Goal: Register for event/course

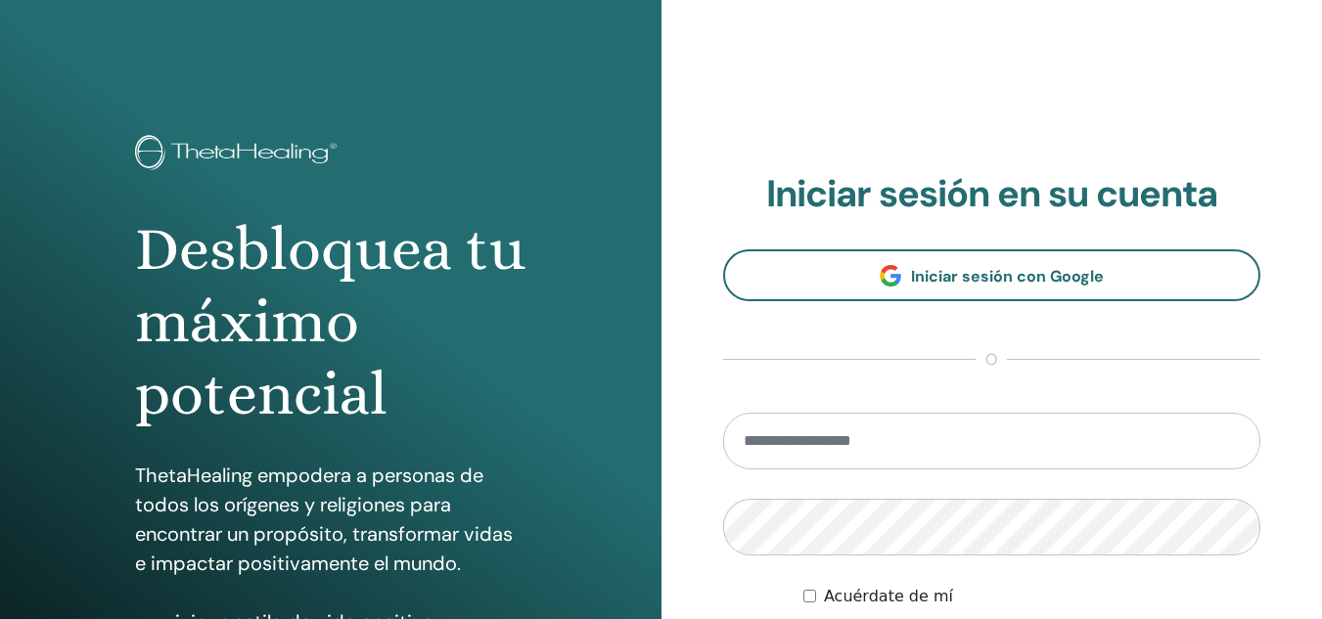
click at [804, 433] on input "email" at bounding box center [992, 441] width 538 height 57
type input "**********"
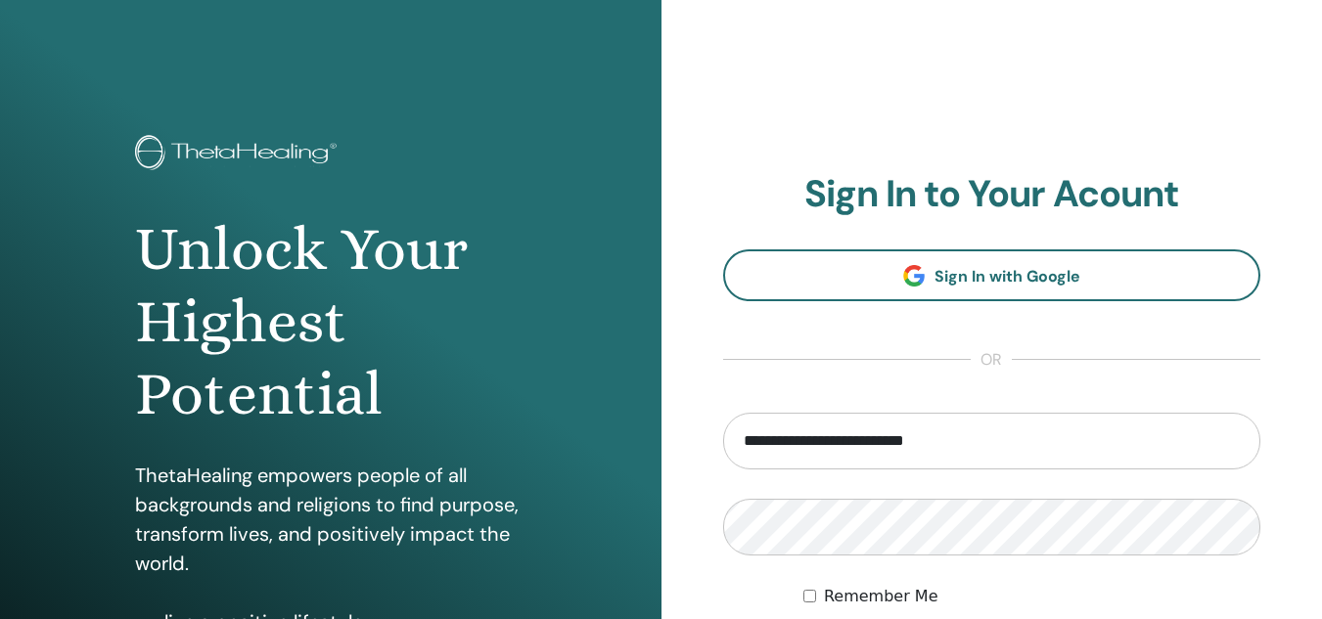
click at [1068, 163] on div "**********" at bounding box center [993, 470] width 662 height 940
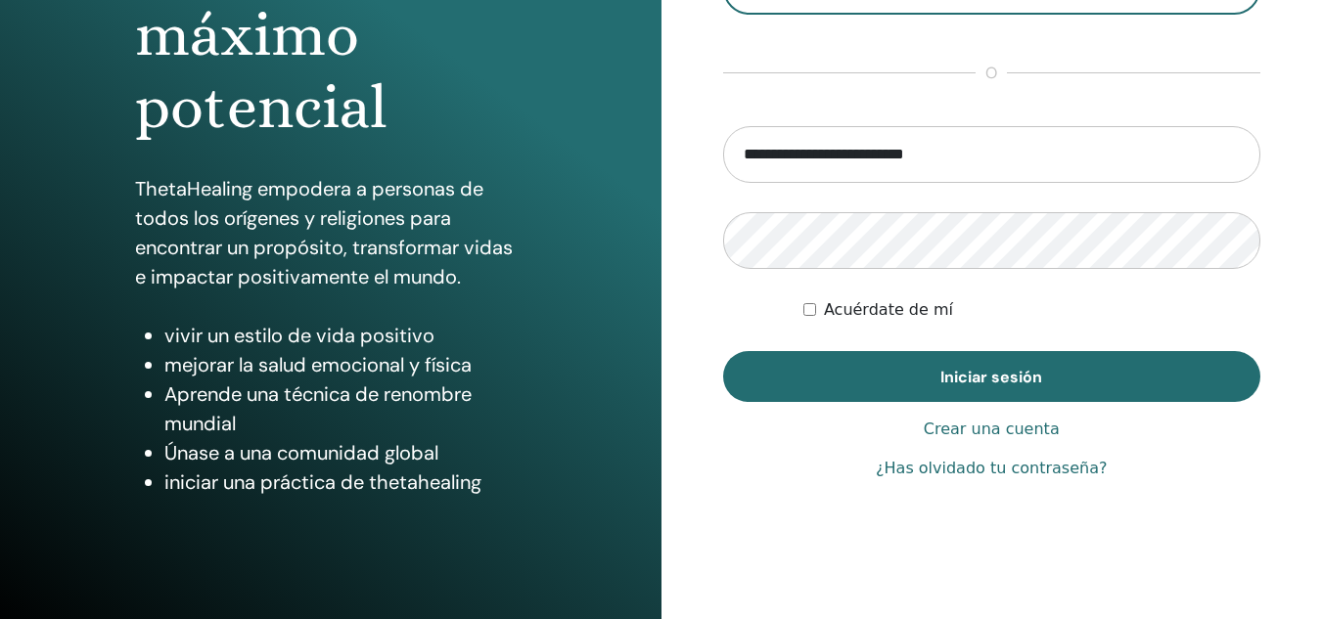
scroll to position [294, 0]
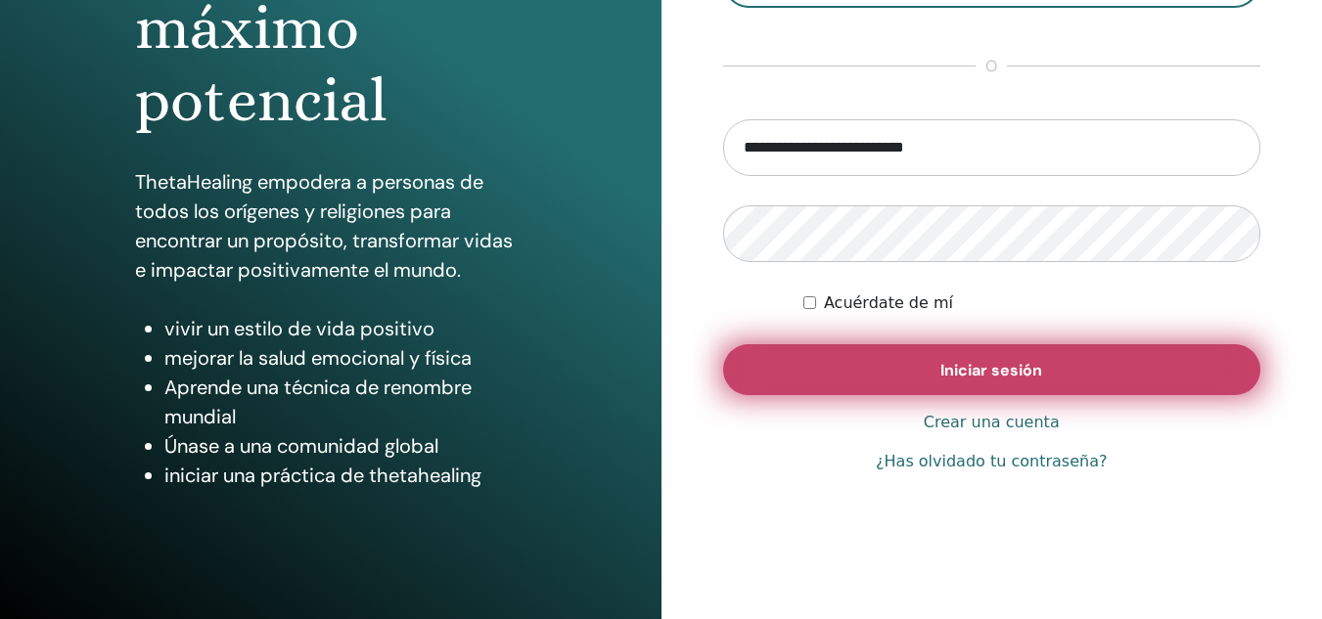
click at [914, 355] on button "Iniciar sesión" at bounding box center [992, 369] width 538 height 51
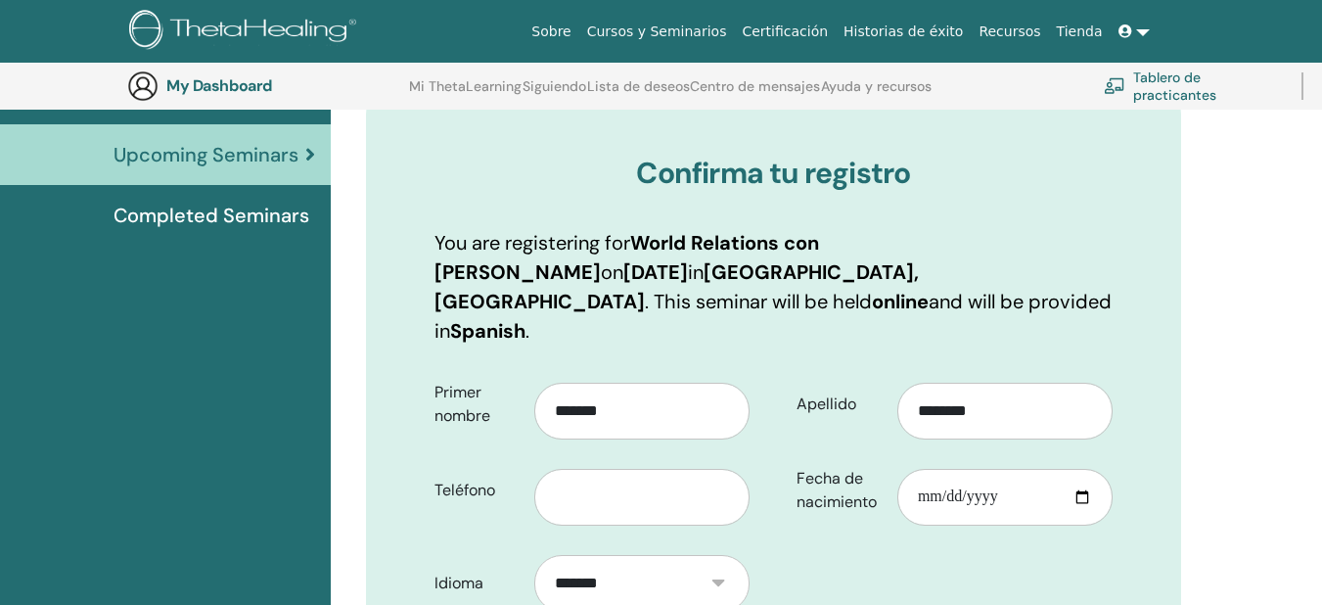
scroll to position [243, 0]
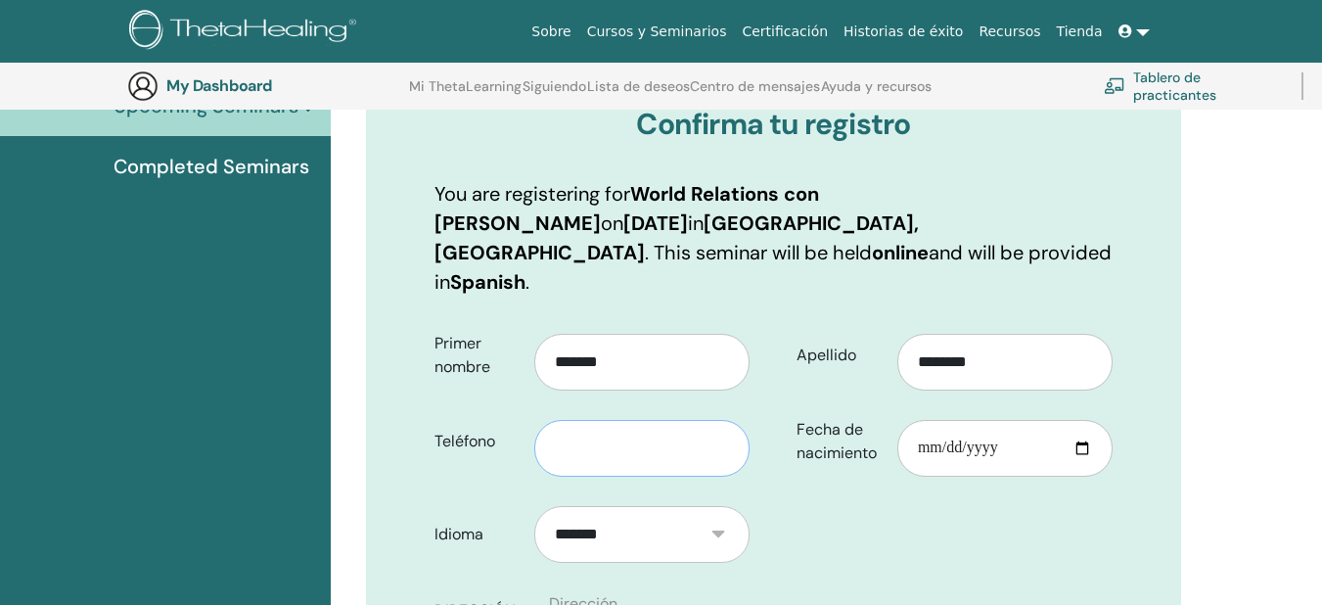
click at [704, 421] on input "text" at bounding box center [641, 448] width 215 height 57
type input "**********"
click at [927, 433] on input "Fecha de nacimiento" at bounding box center [1004, 448] width 215 height 57
type input "**********"
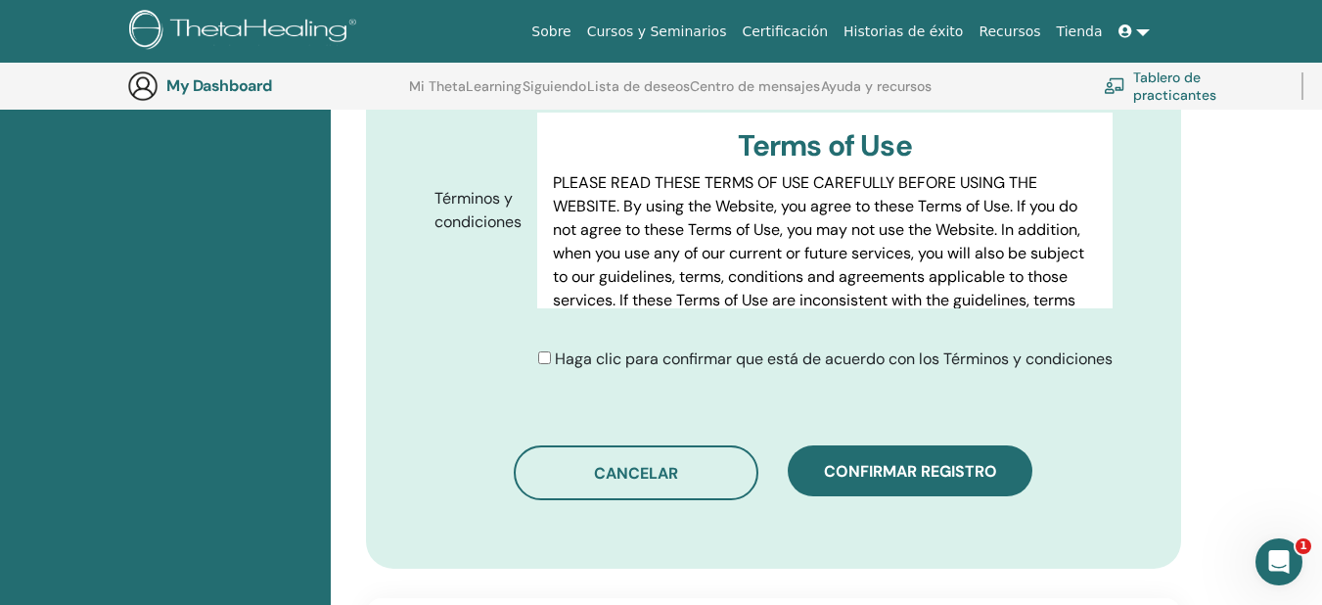
scroll to position [0, 0]
click at [536, 347] on div "Haga clic para confirmar que está de acuerdo con los Términos y condiciones" at bounding box center [774, 358] width 708 height 23
click at [550, 347] on div "Haga clic para confirmar que está de acuerdo con los Términos y condiciones" at bounding box center [825, 358] width 574 height 23
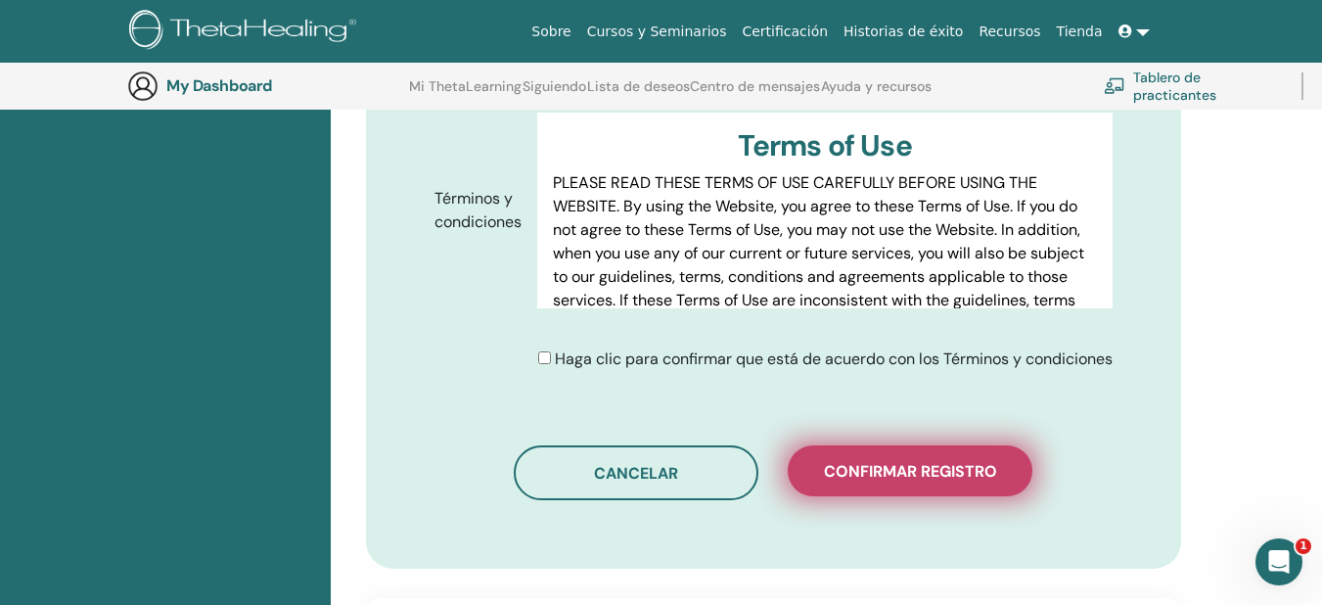
click at [944, 474] on span "Confirmar registro" at bounding box center [910, 471] width 173 height 21
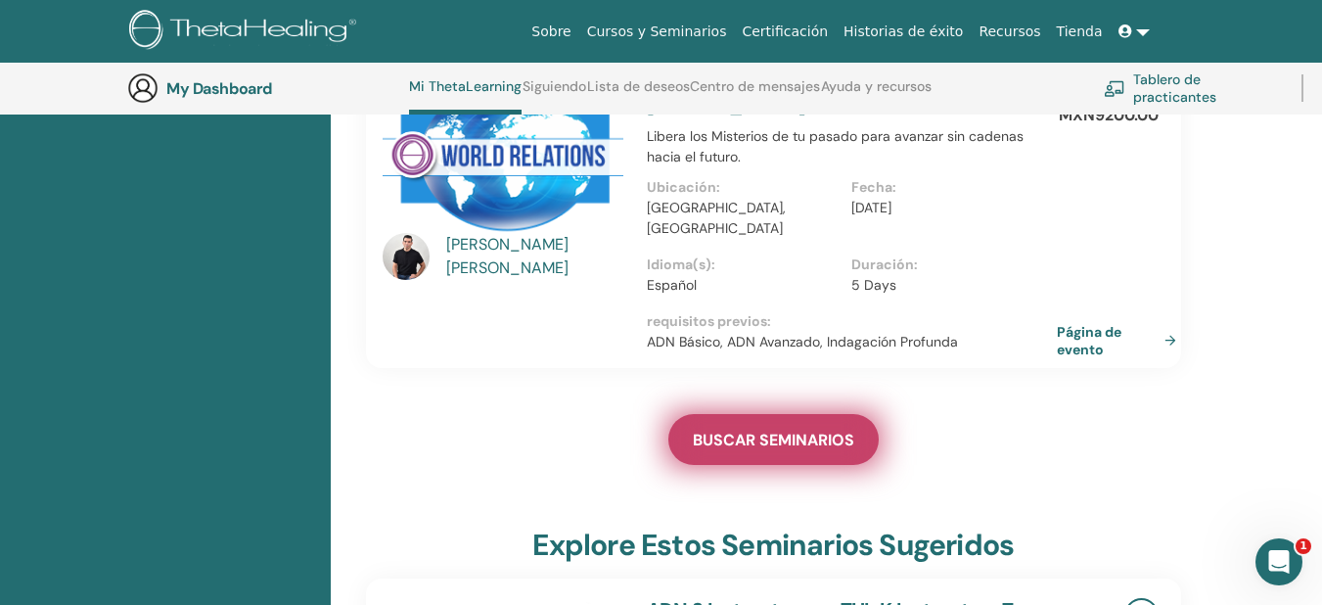
scroll to position [639, 0]
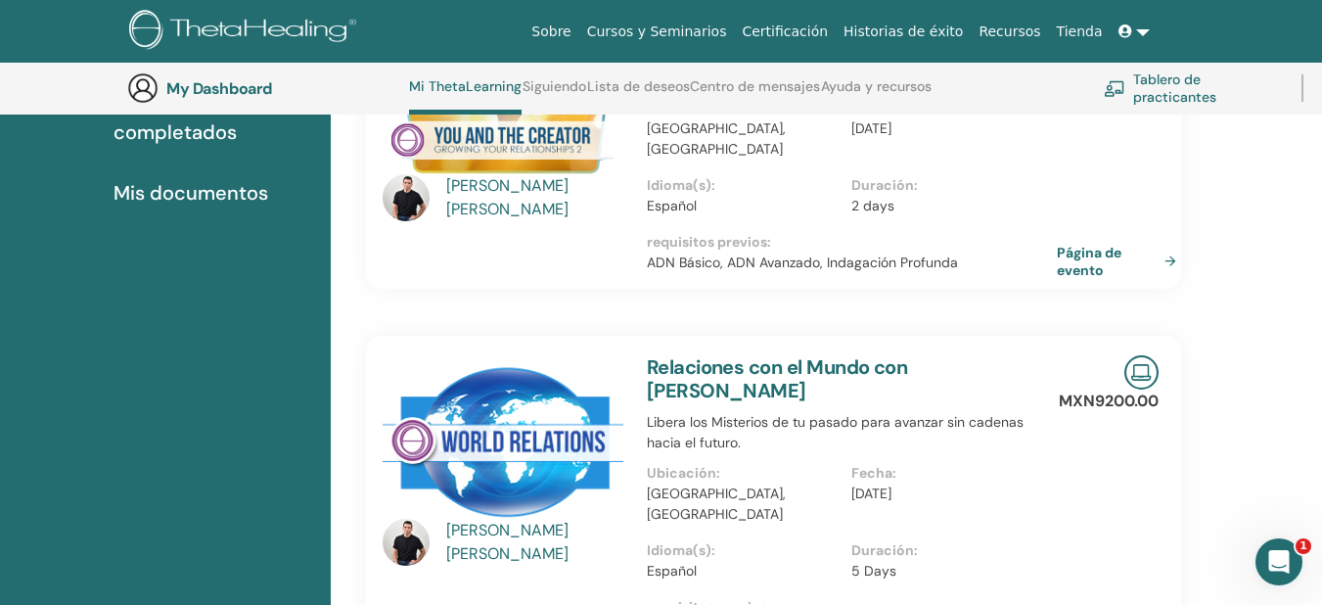
click at [483, 407] on img at bounding box center [503, 439] width 241 height 169
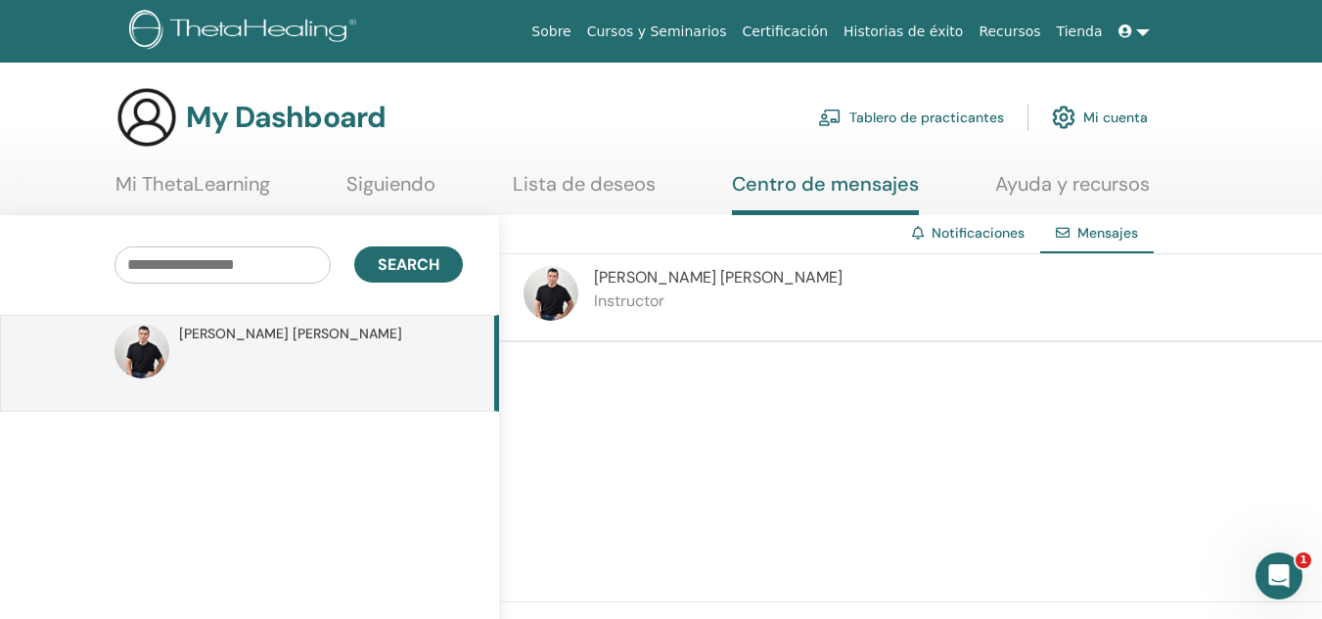
click at [383, 178] on link "Siguiendo" at bounding box center [390, 191] width 89 height 38
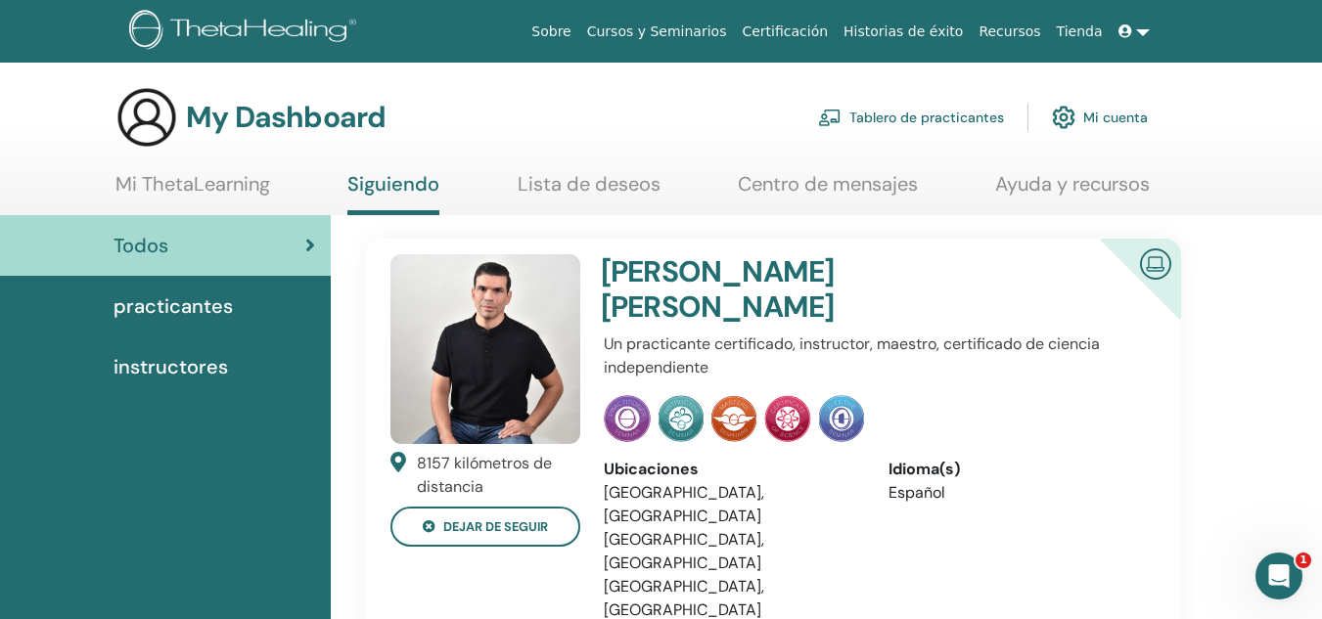
click at [213, 177] on link "Mi ThetaLearning" at bounding box center [192, 191] width 155 height 38
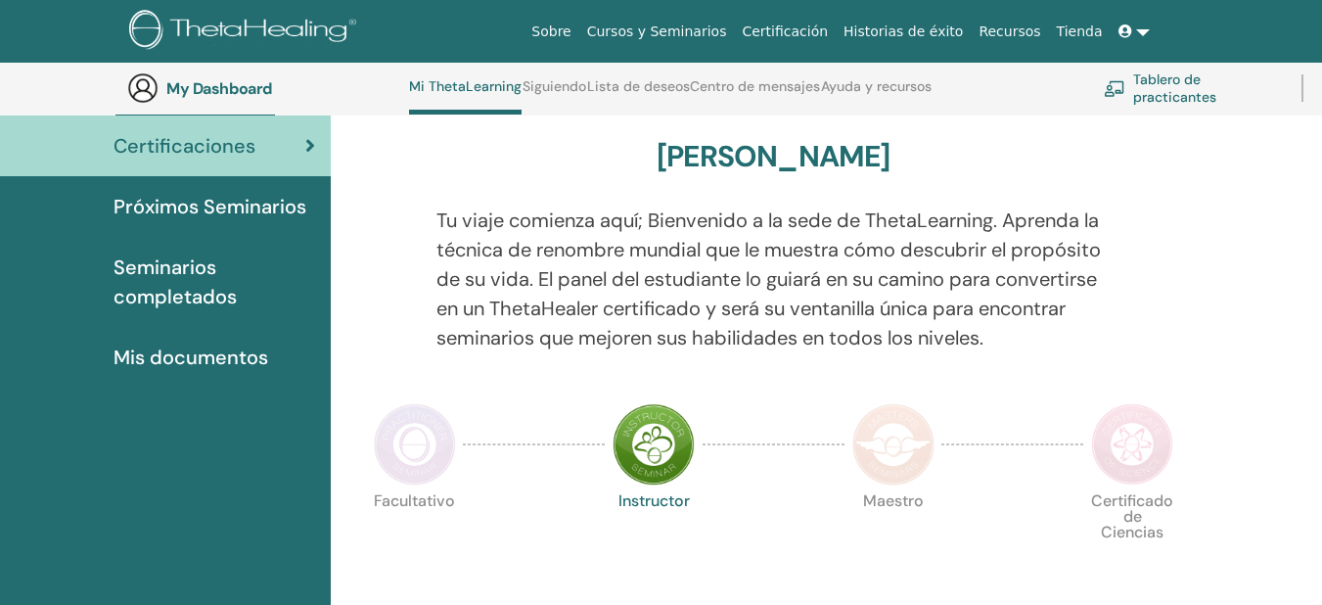
scroll to position [150, 0]
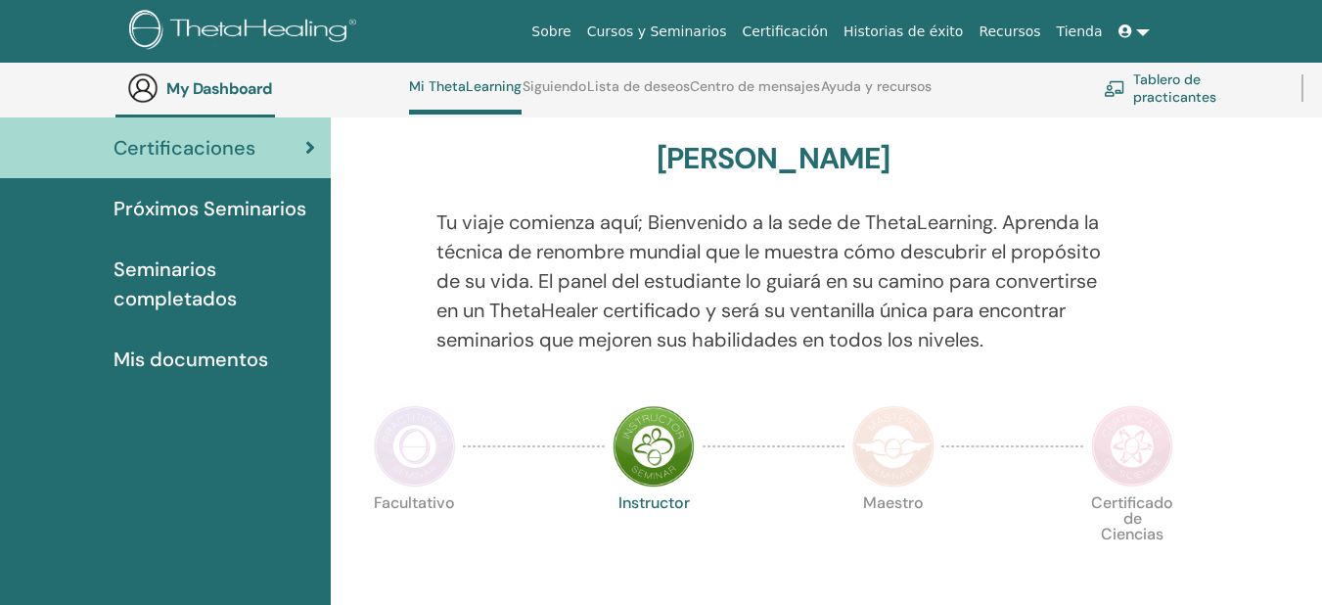
click at [177, 212] on span "Próximos Seminarios" at bounding box center [210, 208] width 193 height 29
click at [177, 211] on span "Próximos Seminarios" at bounding box center [210, 208] width 193 height 29
click at [177, 206] on span "Próximos Seminarios" at bounding box center [210, 208] width 193 height 29
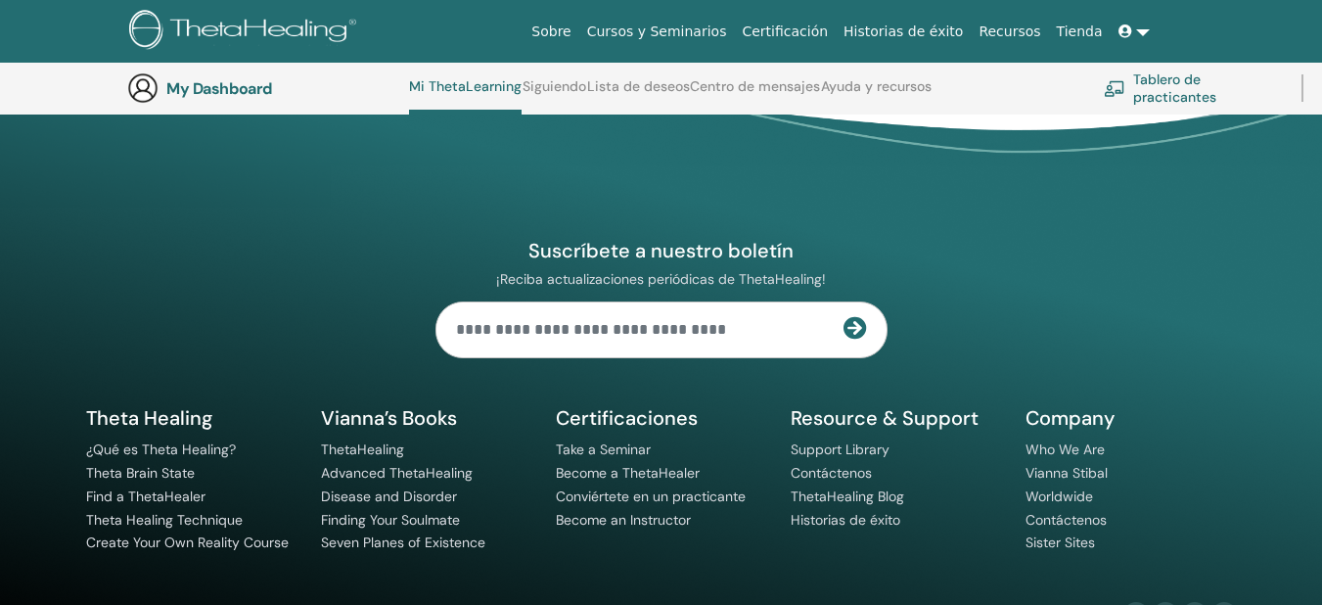
scroll to position [2694, 0]
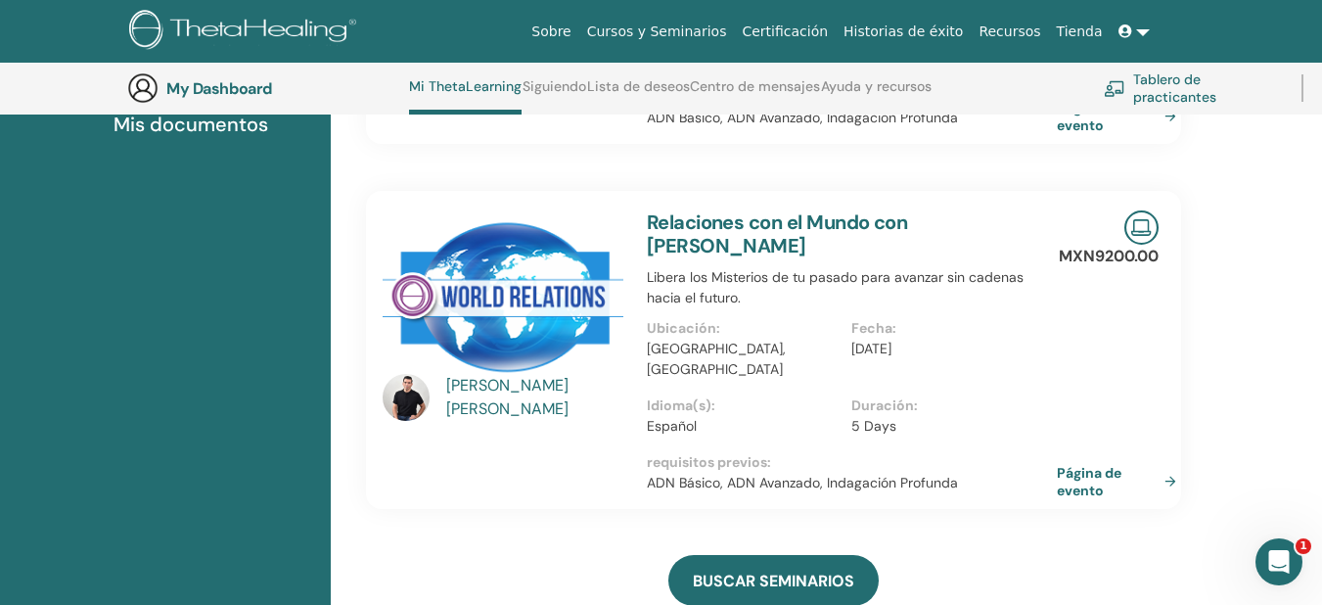
scroll to position [443, 0]
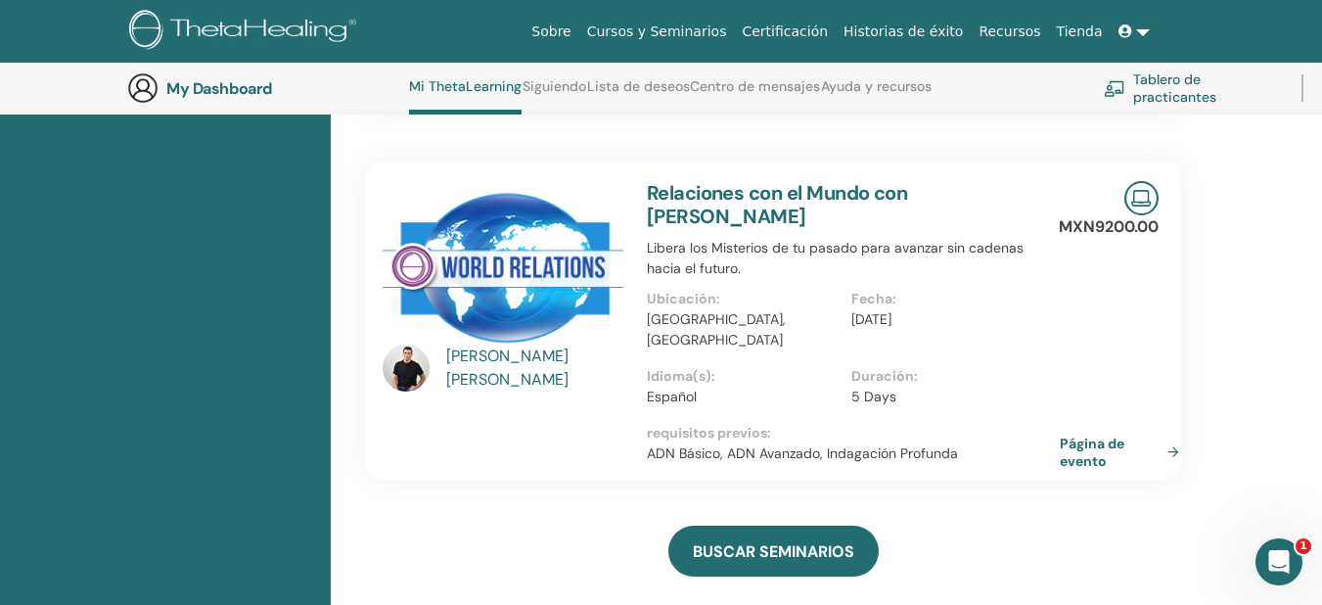
click at [1082, 435] on link "Página de evento" at bounding box center [1123, 452] width 127 height 35
click at [790, 443] on p "ADN Básico, ADN Avanzado, Indagación Profunda" at bounding box center [852, 453] width 410 height 21
click at [920, 443] on p "ADN Básico, ADN Avanzado, Indagación Profunda" at bounding box center [852, 453] width 410 height 21
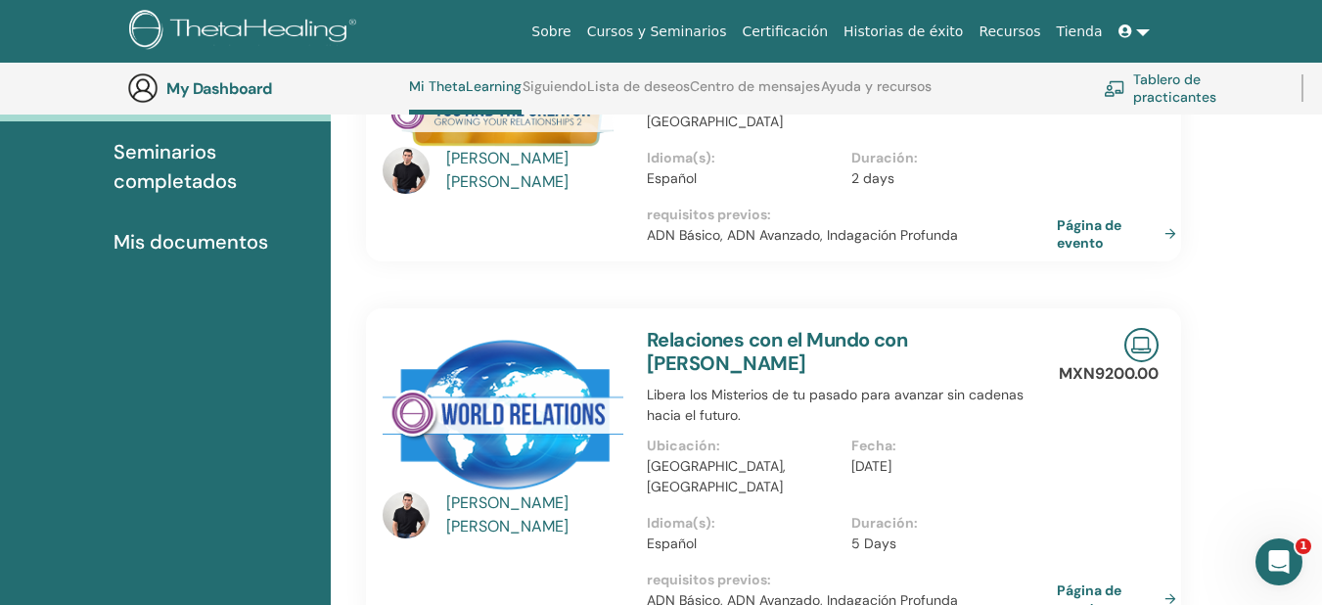
scroll to position [345, 0]
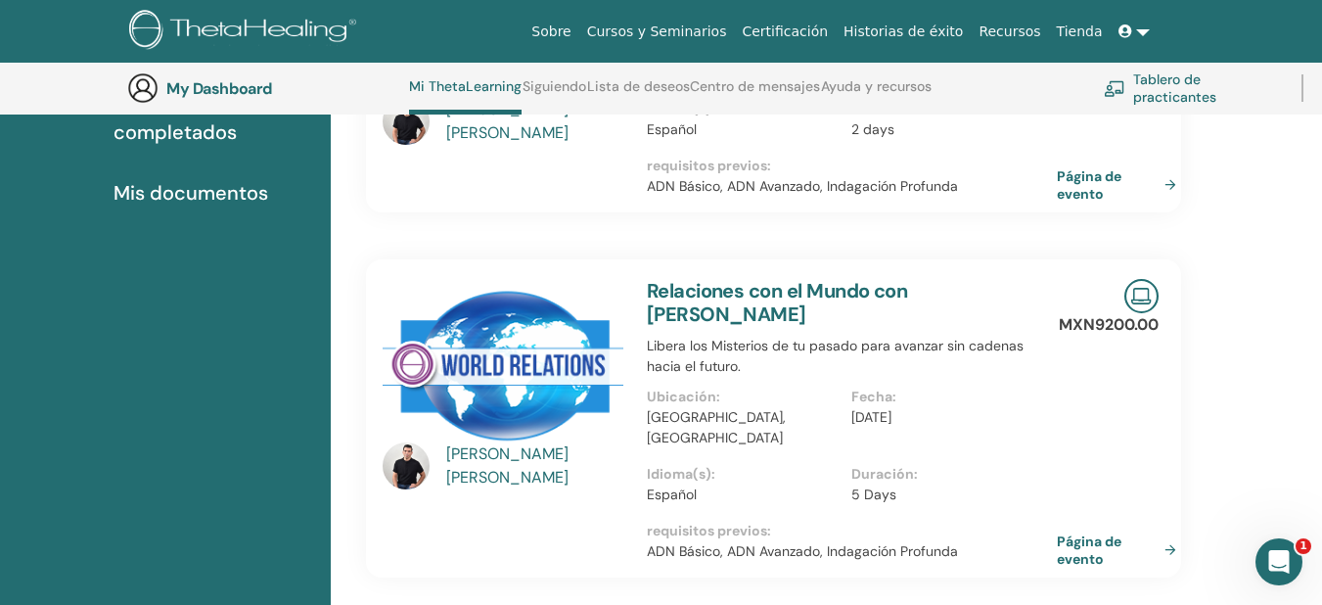
click at [1145, 280] on img at bounding box center [1141, 296] width 34 height 34
click at [1106, 319] on div "MXN9200.00 Página de evento" at bounding box center [1134, 418] width 72 height 318
drag, startPoint x: 719, startPoint y: 288, endPoint x: 655, endPoint y: 294, distance: 64.9
click at [718, 287] on h3 "Relaciones con el Mundo con José Luis Inzunza" at bounding box center [852, 302] width 410 height 47
click at [509, 343] on img at bounding box center [503, 363] width 241 height 169
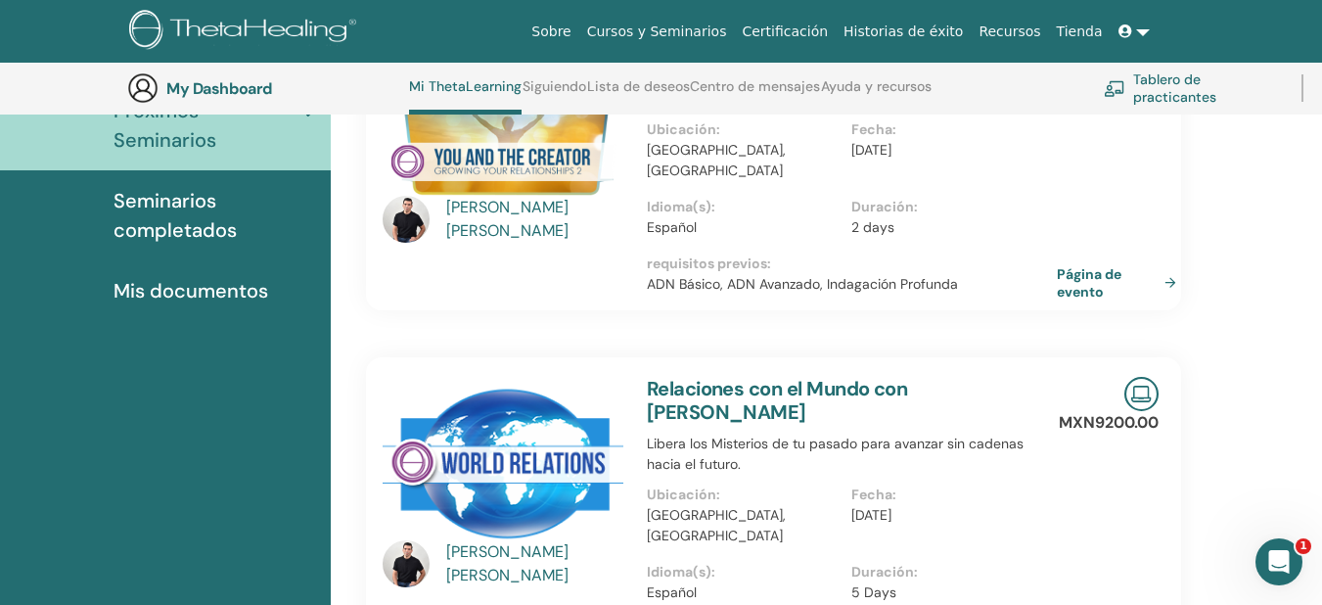
click at [471, 455] on img at bounding box center [503, 461] width 241 height 169
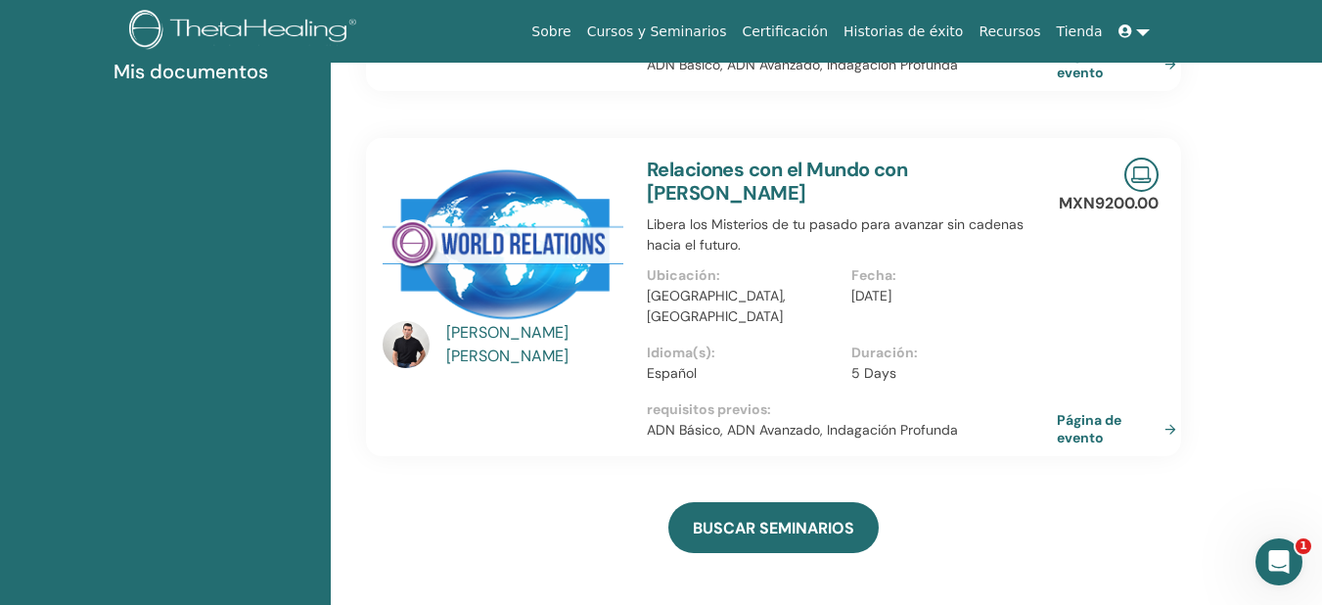
scroll to position [443, 0]
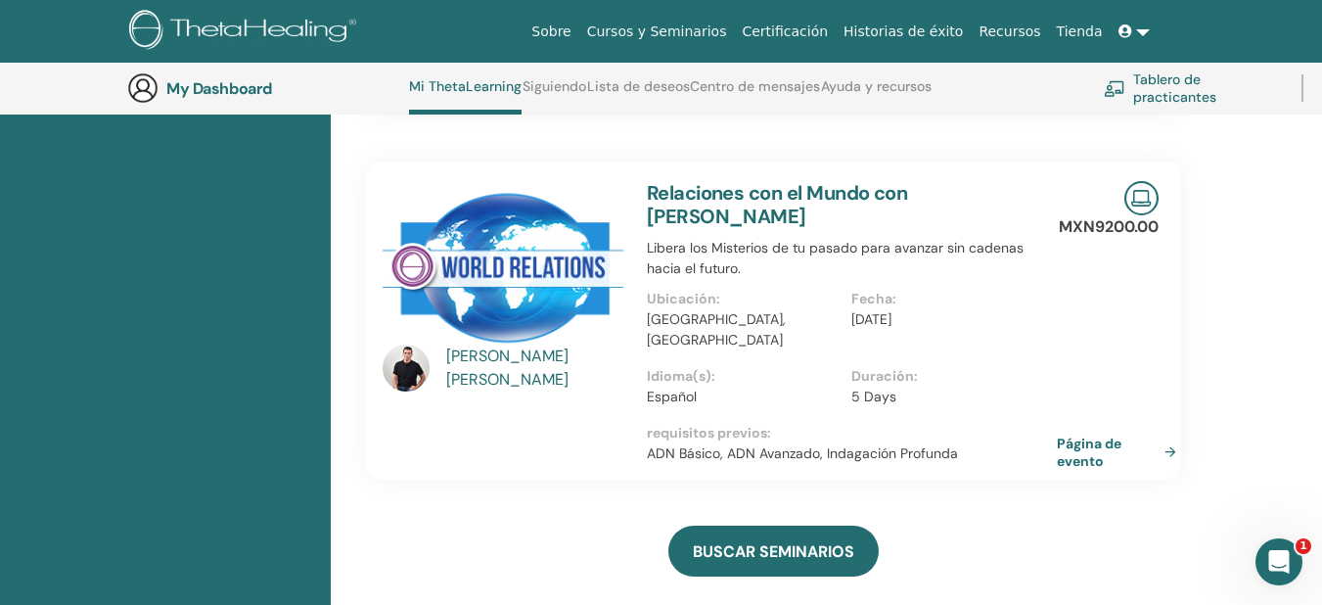
click at [792, 387] on p "Español" at bounding box center [744, 397] width 194 height 21
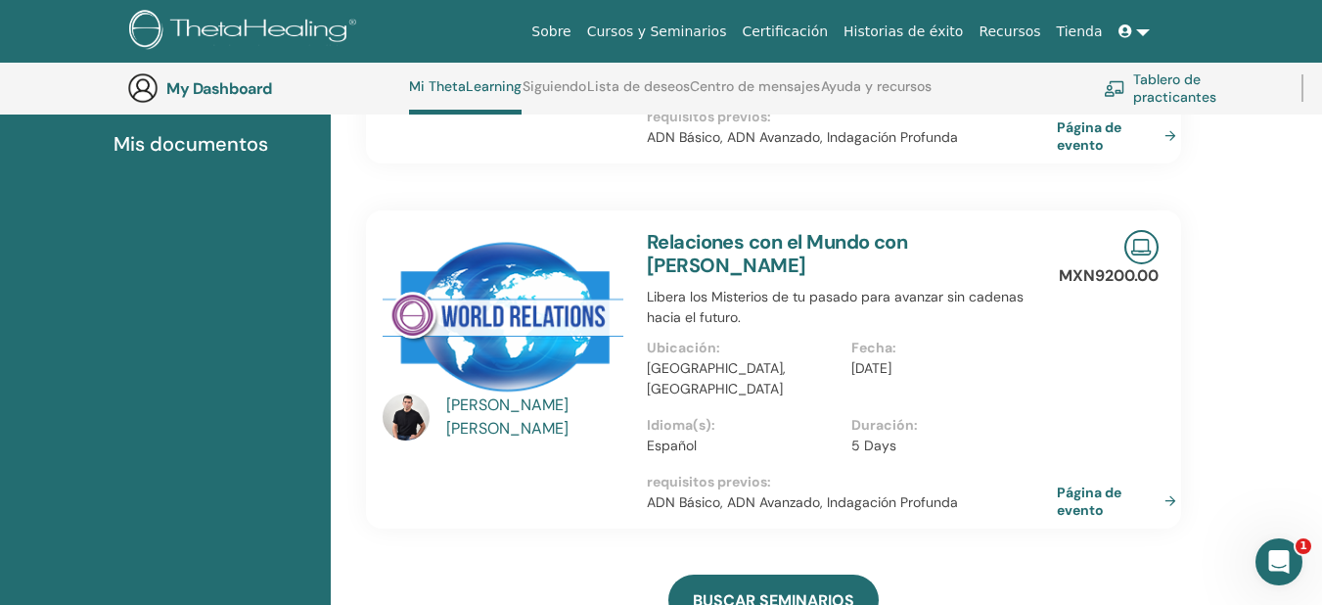
scroll to position [345, 0]
